Goal: Check status: Check status

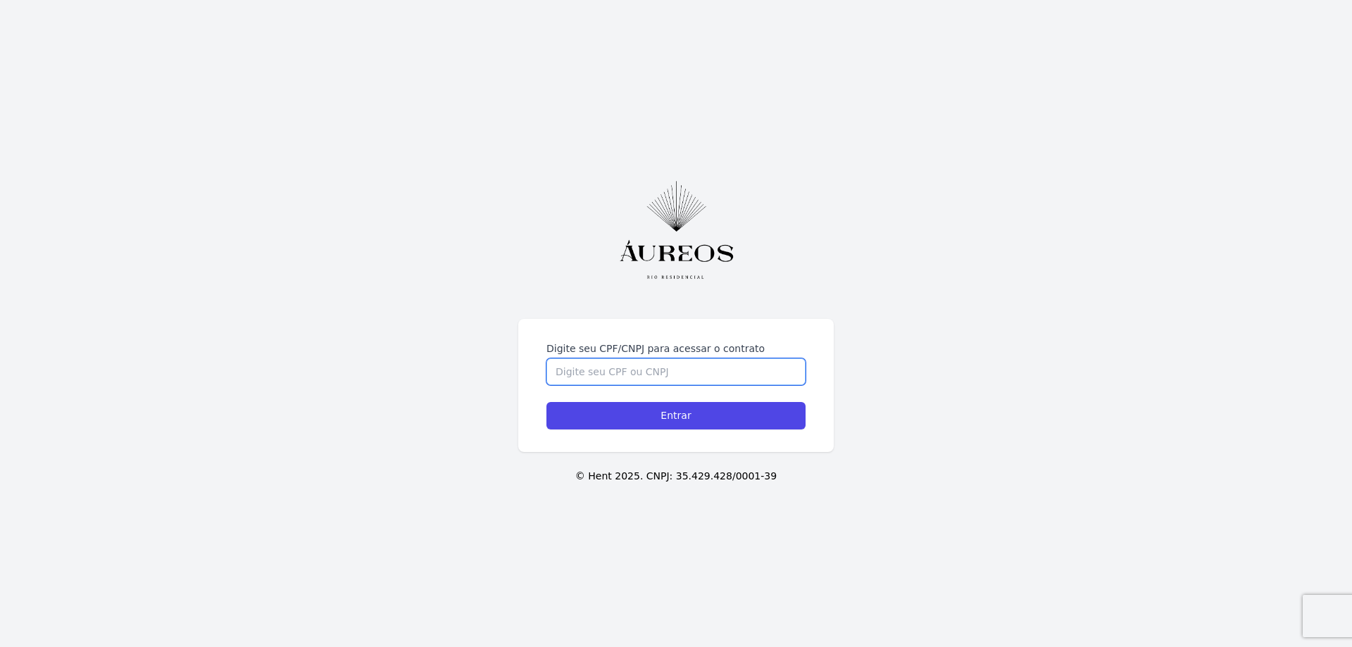
click at [606, 375] on input "Digite seu CPF/CNPJ para acessar o contrato" at bounding box center [676, 371] width 259 height 27
type input "05698908702"
click at [547, 402] on input "Entrar" at bounding box center [676, 415] width 259 height 27
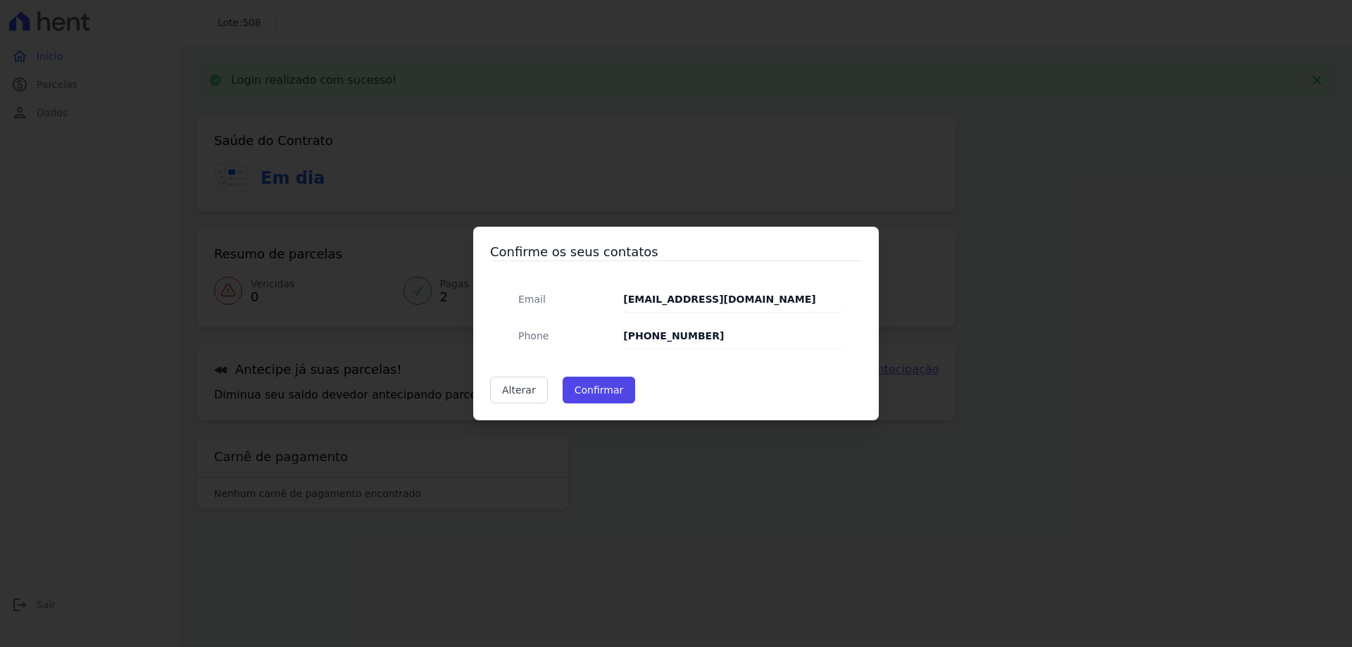
click at [639, 417] on div "Confirme os seus contatos Email [EMAIL_ADDRESS][DOMAIN_NAME] Phone [PHONE_NUMBE…" at bounding box center [676, 324] width 406 height 194
click at [592, 397] on button "Confirmar" at bounding box center [599, 390] width 73 height 27
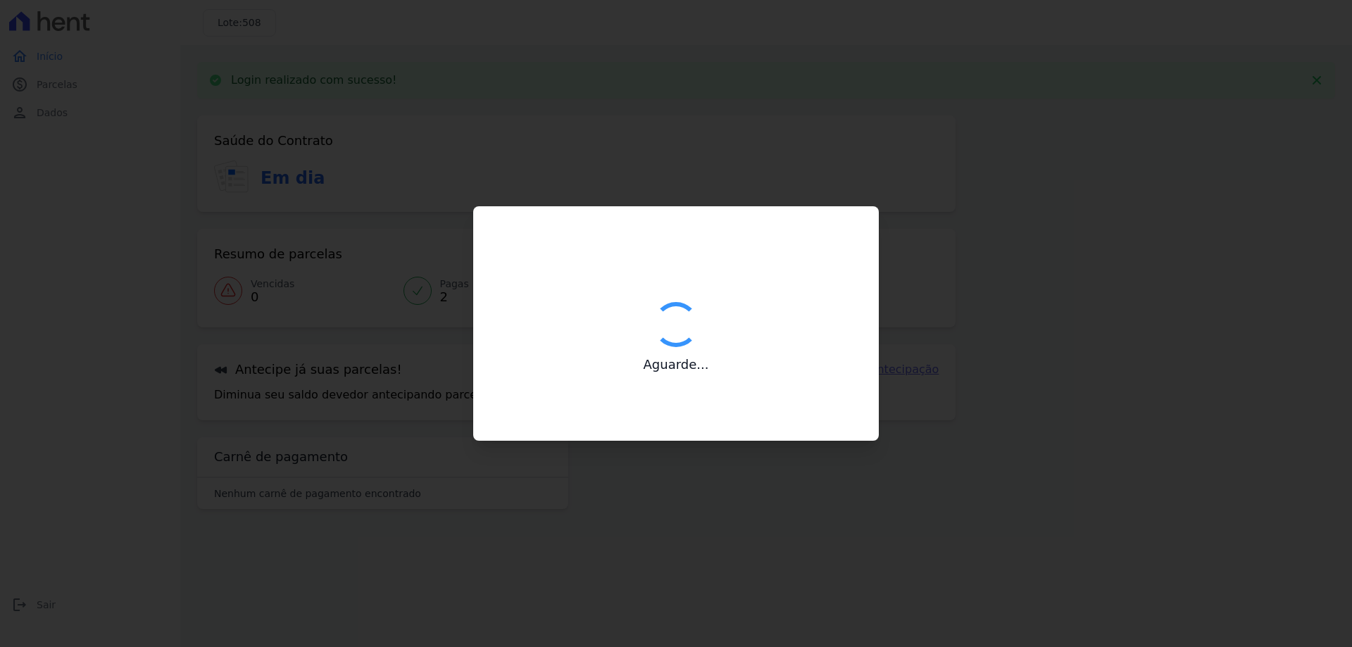
type input "Contatos confirmados com sucesso."
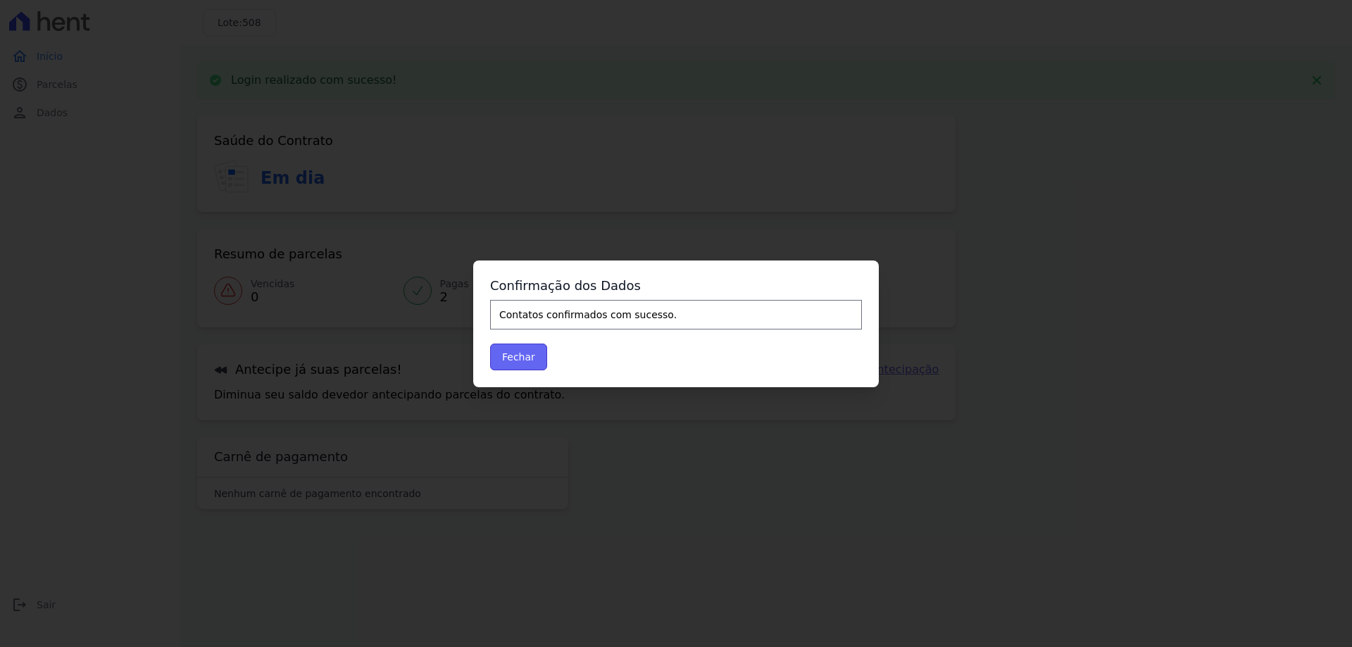
click at [525, 366] on button "Fechar" at bounding box center [518, 357] width 57 height 27
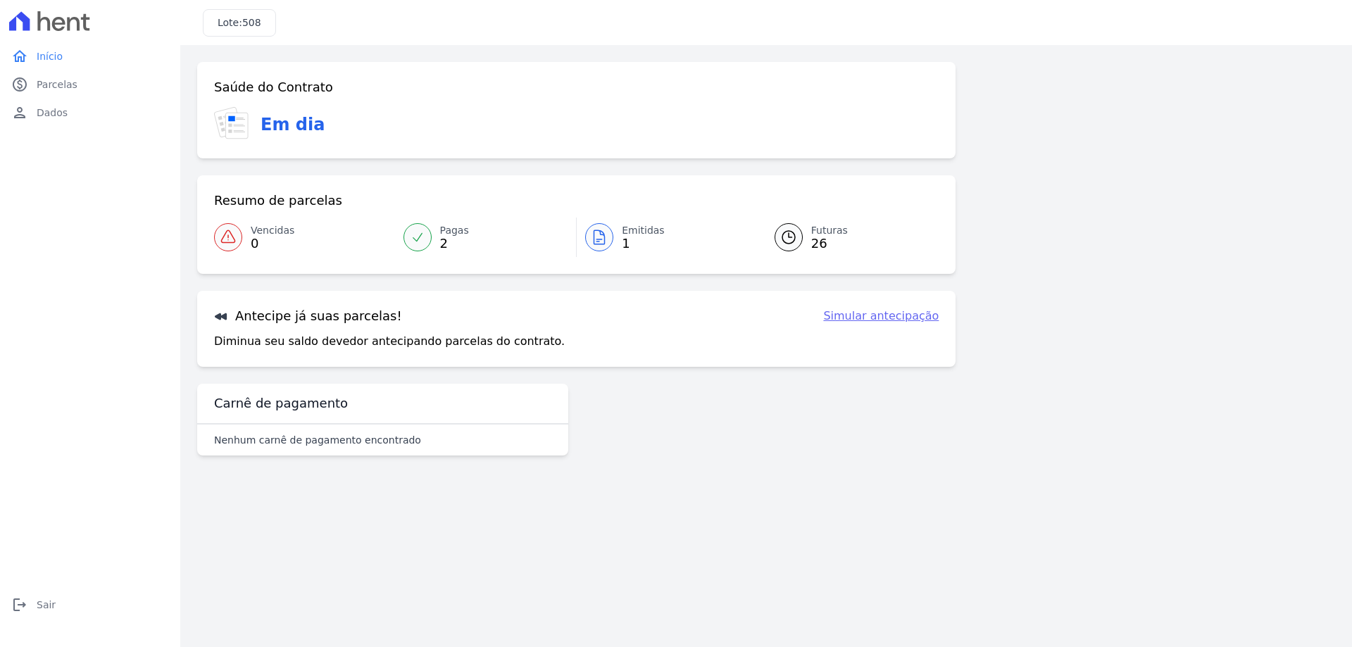
click at [444, 244] on span "2" at bounding box center [454, 243] width 29 height 11
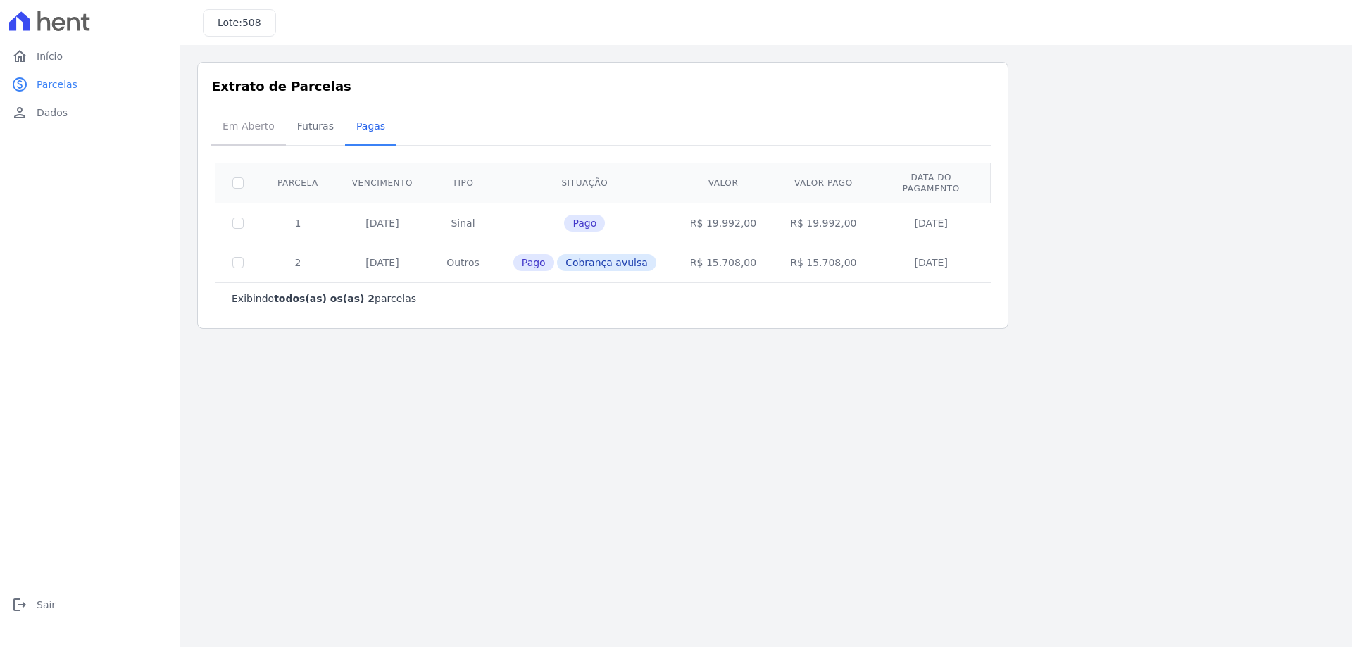
click at [236, 132] on span "Em Aberto" at bounding box center [248, 126] width 69 height 28
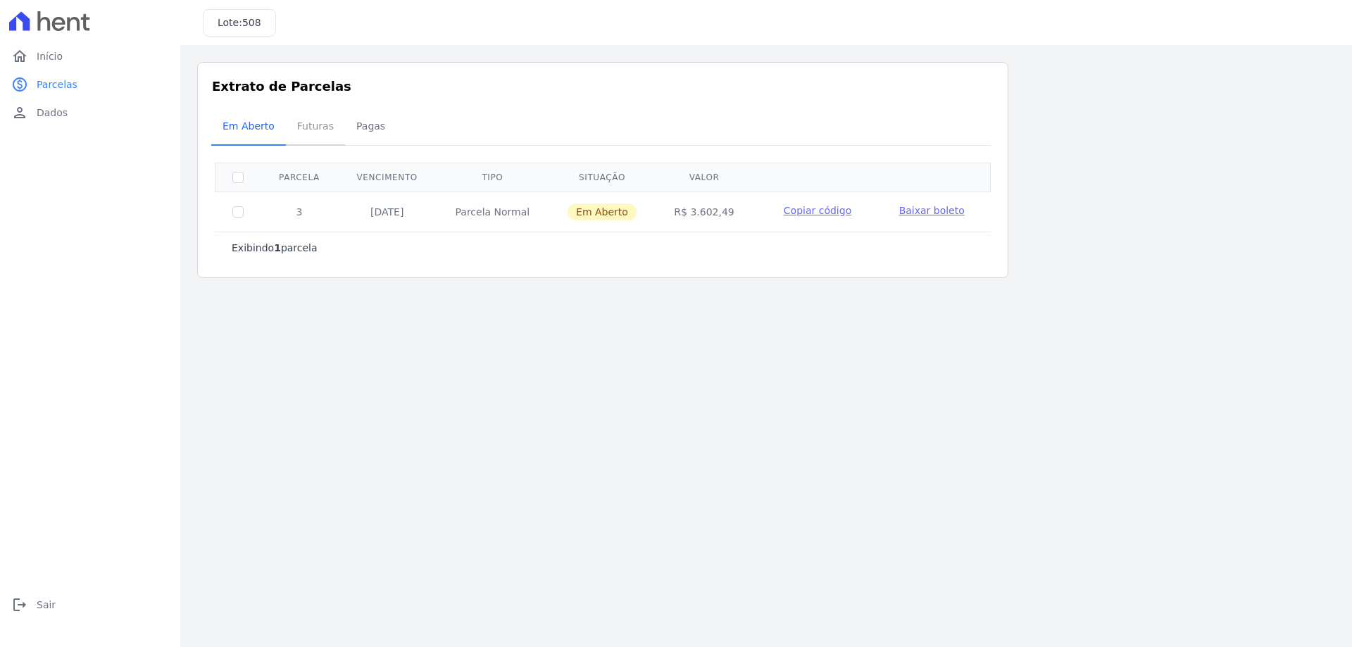
click at [302, 131] on span "Futuras" at bounding box center [316, 126] width 54 height 28
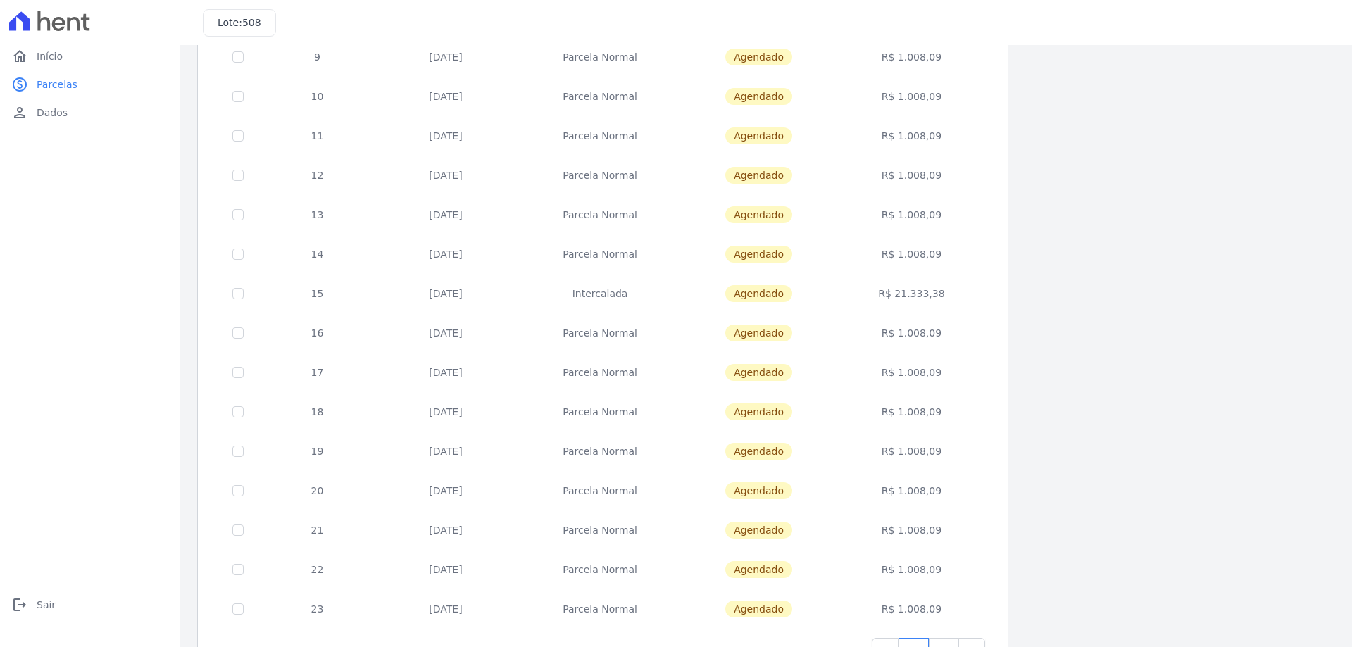
scroll to position [416, 0]
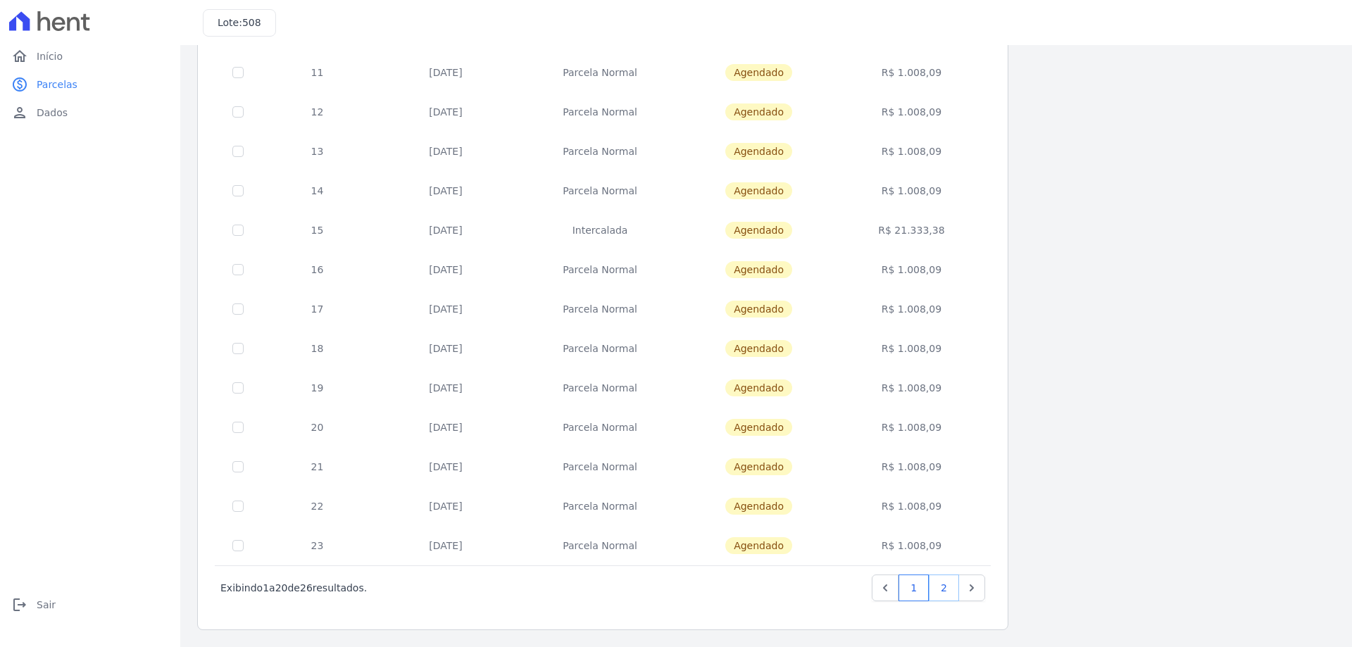
click at [944, 590] on link "2" at bounding box center [944, 588] width 30 height 27
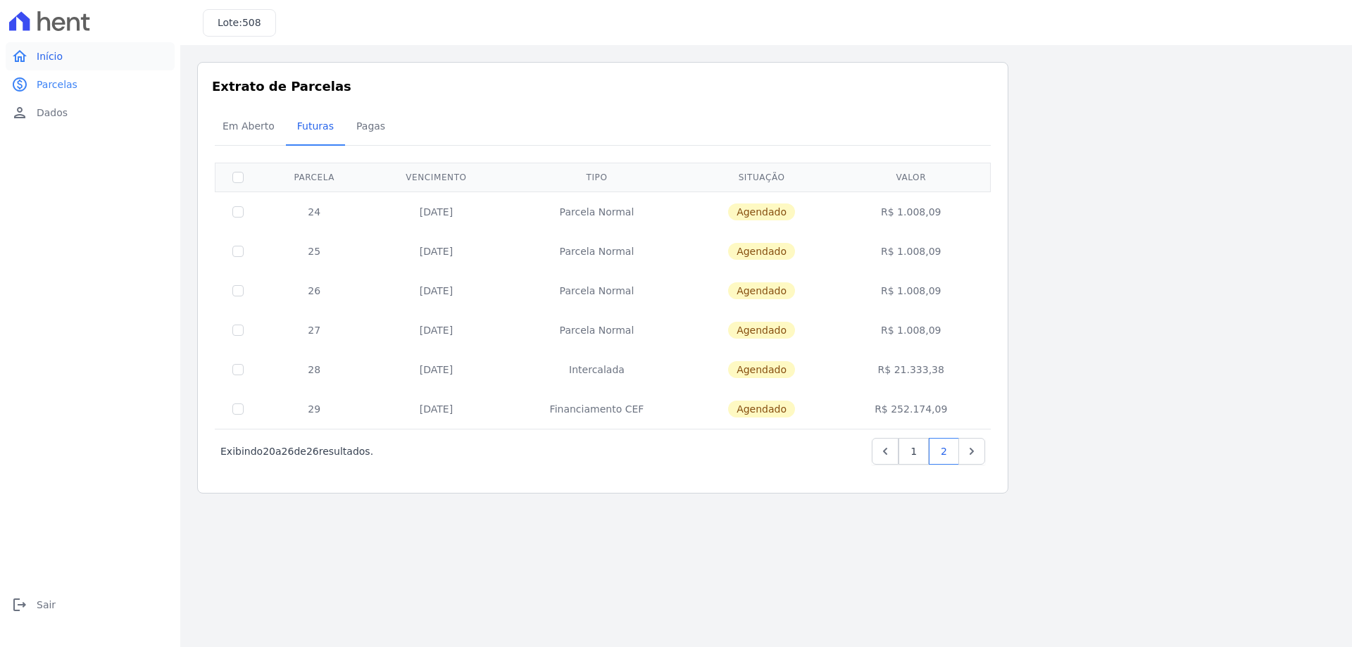
click at [51, 56] on span "Início" at bounding box center [50, 56] width 26 height 14
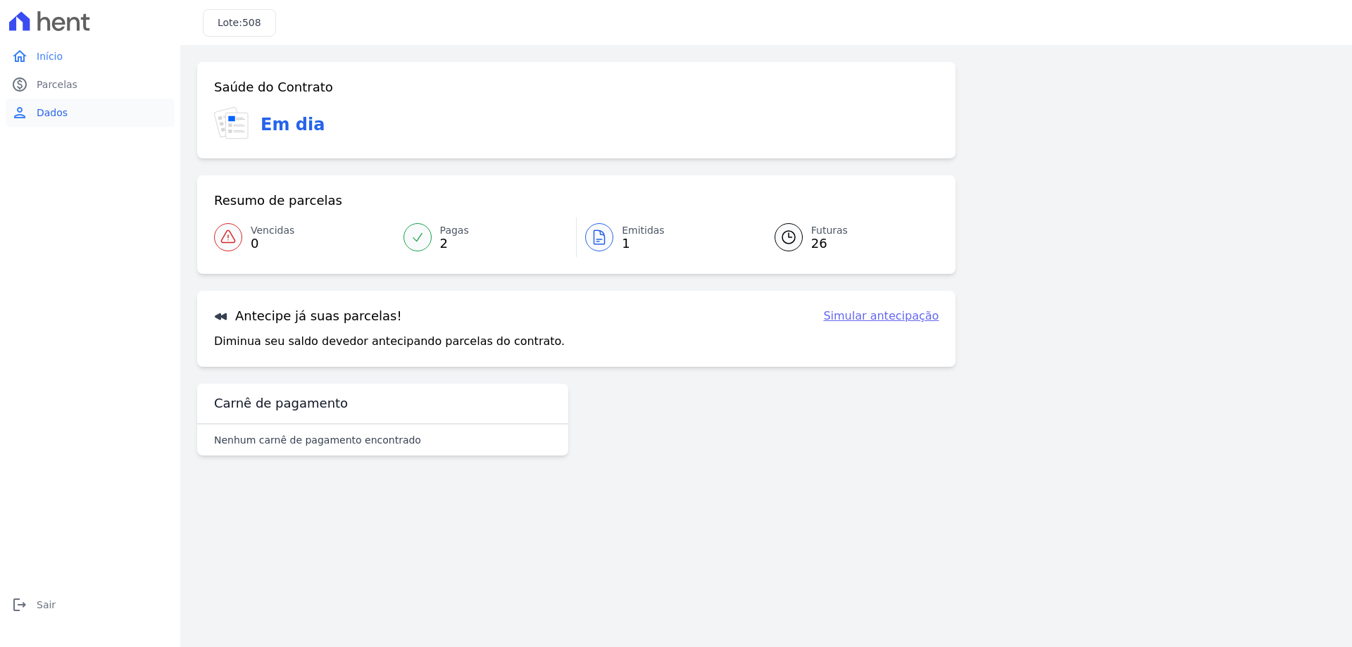
click at [58, 115] on span "Dados" at bounding box center [52, 113] width 31 height 14
